Goal: Information Seeking & Learning: Learn about a topic

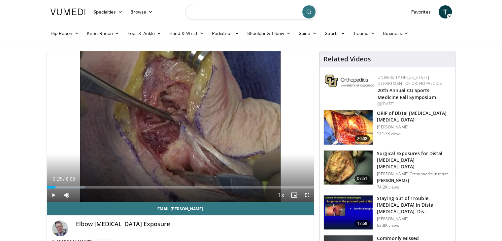
click at [267, 12] on input "Search topics, interventions" at bounding box center [251, 12] width 132 height 16
type input "**********"
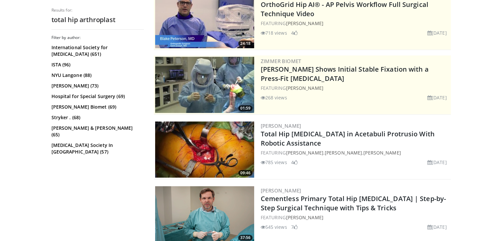
scroll to position [99, 0]
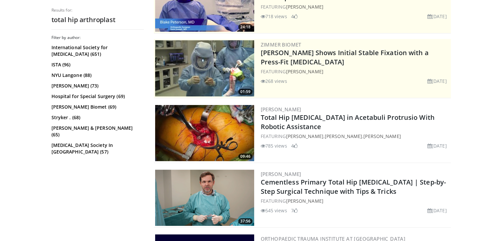
click at [207, 135] on img at bounding box center [204, 133] width 99 height 56
